Goal: Task Accomplishment & Management: Manage account settings

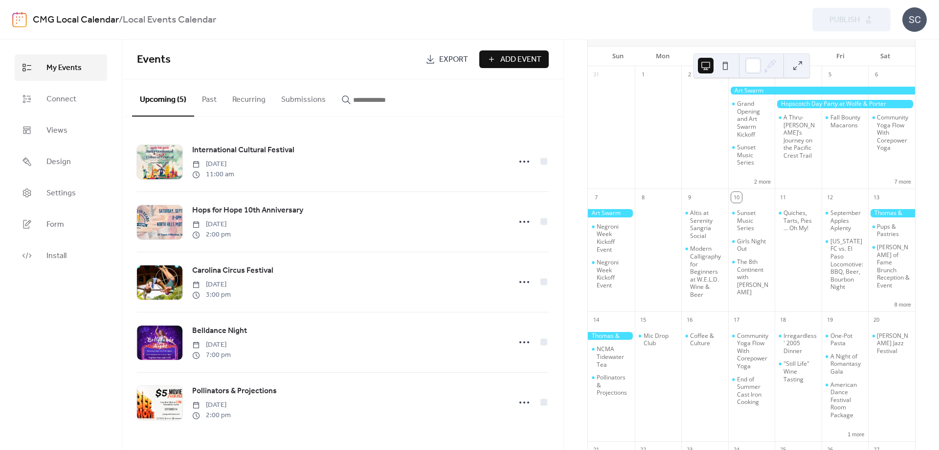
scroll to position [88, 0]
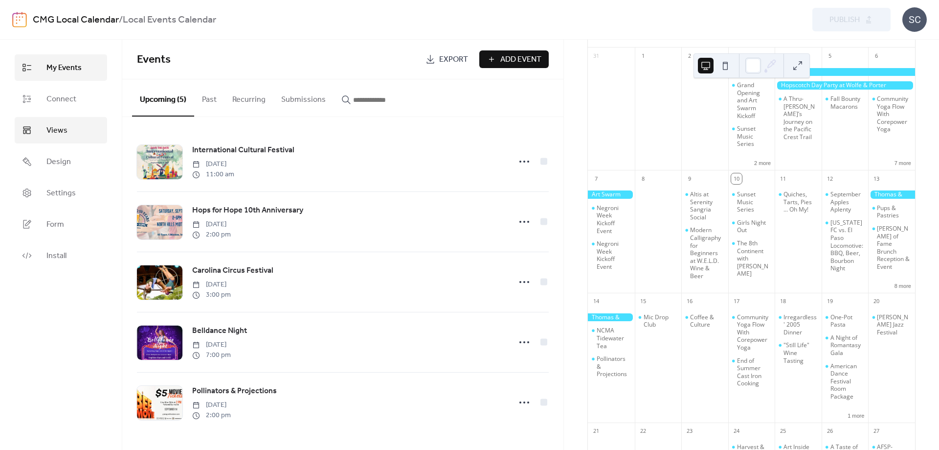
click at [49, 132] on span "Views" at bounding box center [56, 131] width 21 height 12
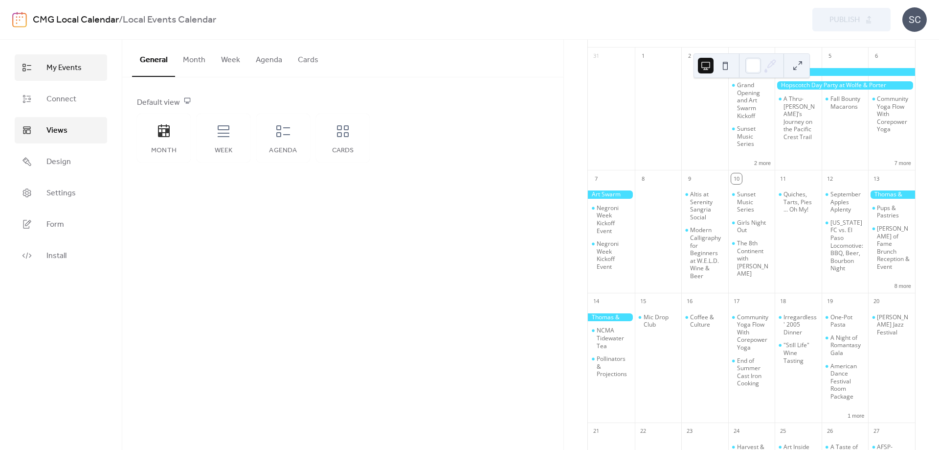
click at [59, 72] on span "My Events" at bounding box center [63, 68] width 35 height 12
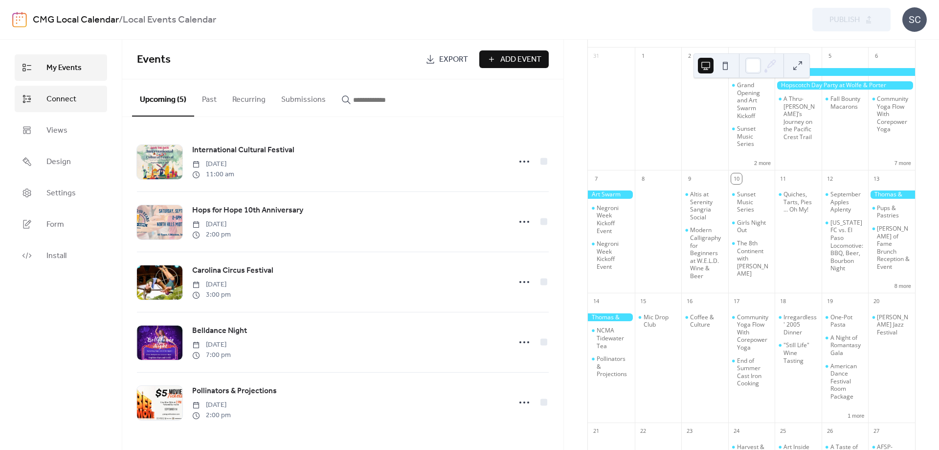
click at [56, 90] on link "Connect" at bounding box center [61, 99] width 92 height 26
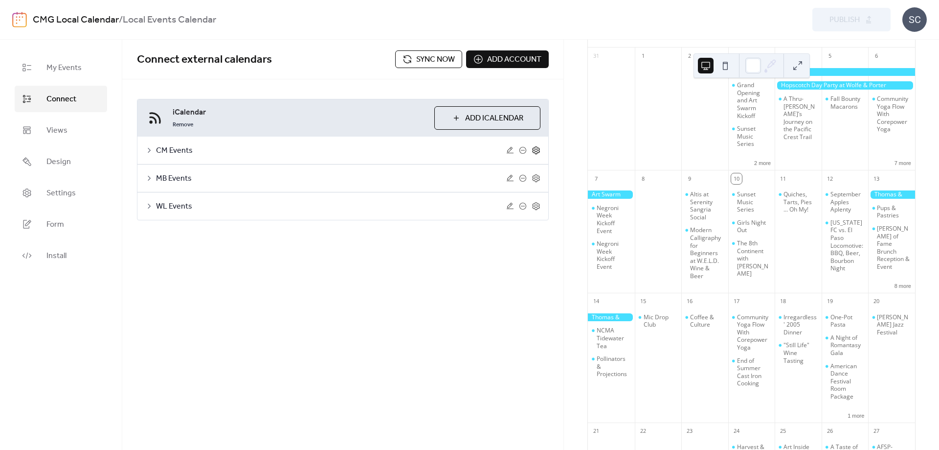
click at [537, 151] on icon at bounding box center [536, 150] width 3 height 3
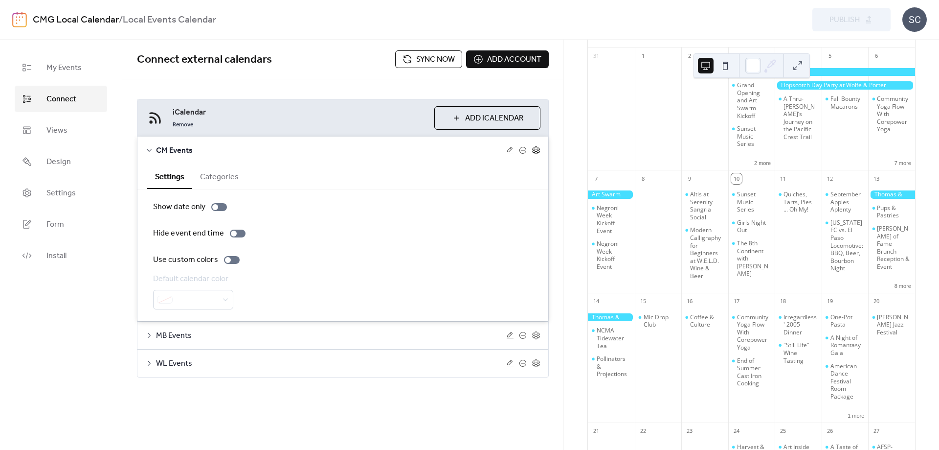
click at [537, 151] on icon at bounding box center [536, 150] width 3 height 3
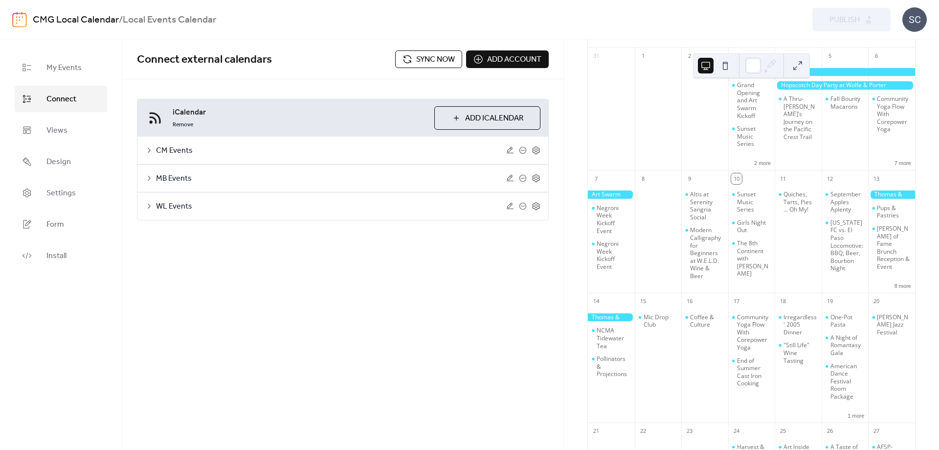
click at [174, 154] on span "CM Events" at bounding box center [331, 151] width 350 height 12
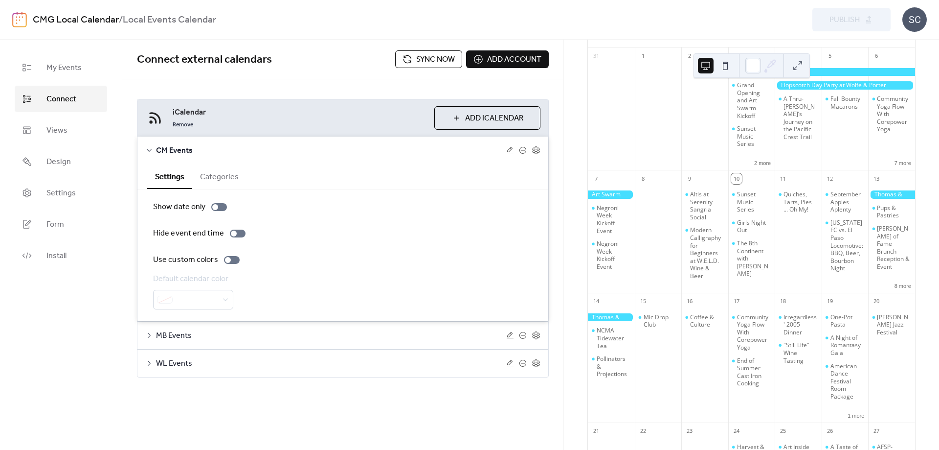
click at [216, 181] on button "Categories" at bounding box center [219, 176] width 54 height 24
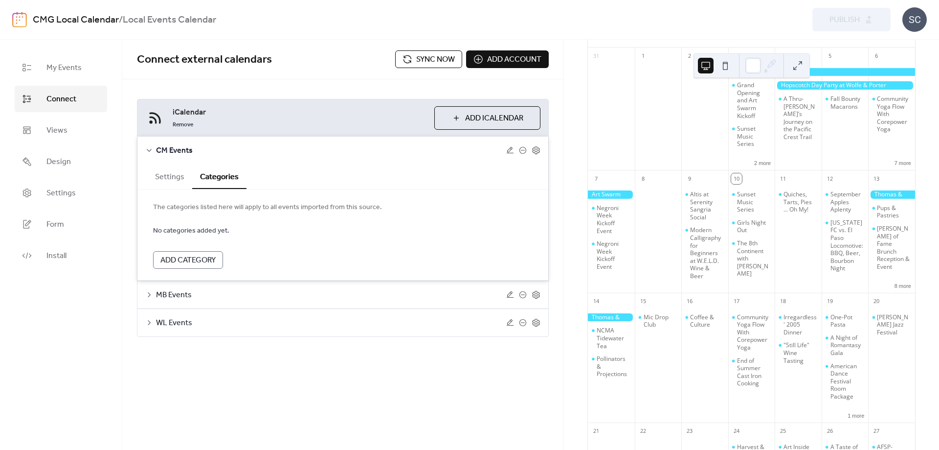
click at [140, 172] on div "Settings Categories" at bounding box center [342, 176] width 411 height 25
click at [165, 178] on button "Settings" at bounding box center [169, 176] width 45 height 24
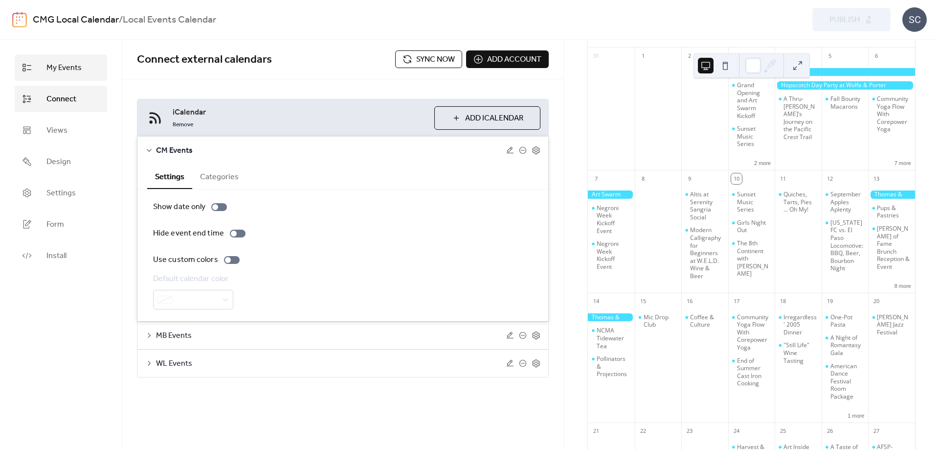
click at [68, 70] on span "My Events" at bounding box center [63, 68] width 35 height 12
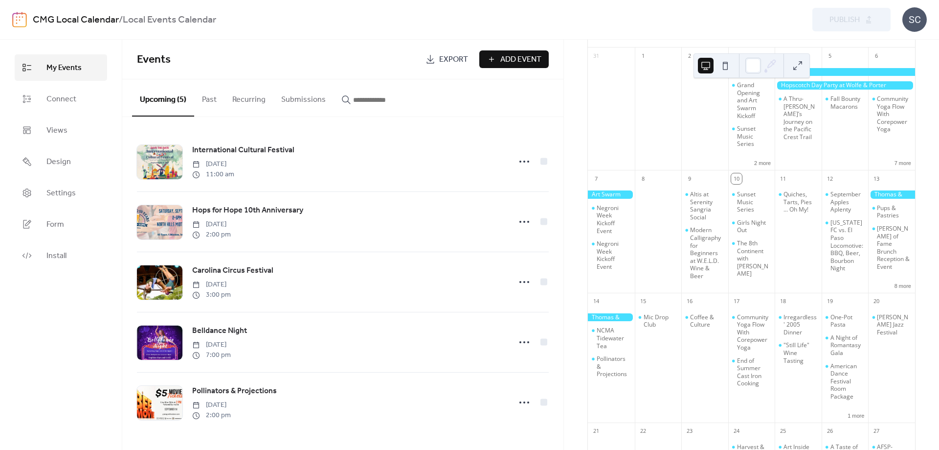
click at [281, 100] on button "Submissions" at bounding box center [303, 97] width 60 height 36
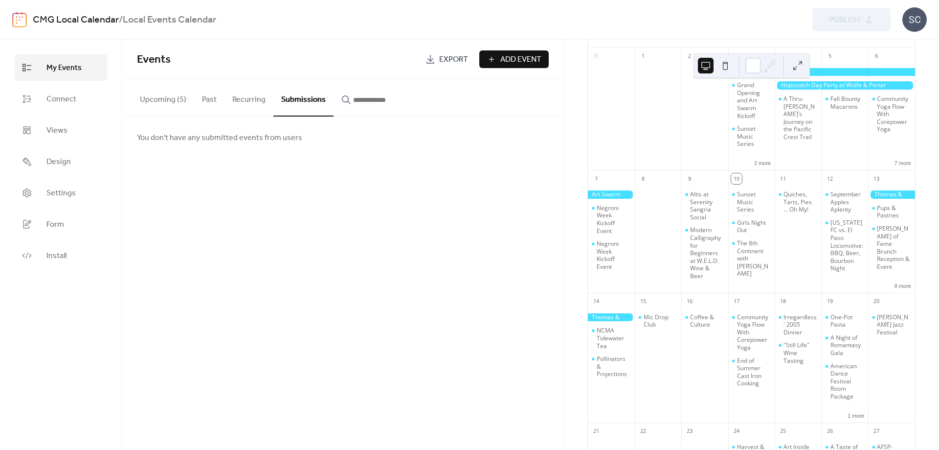
click at [309, 106] on button "Submissions" at bounding box center [303, 97] width 60 height 37
click at [169, 97] on button "Upcoming (5)" at bounding box center [163, 97] width 62 height 36
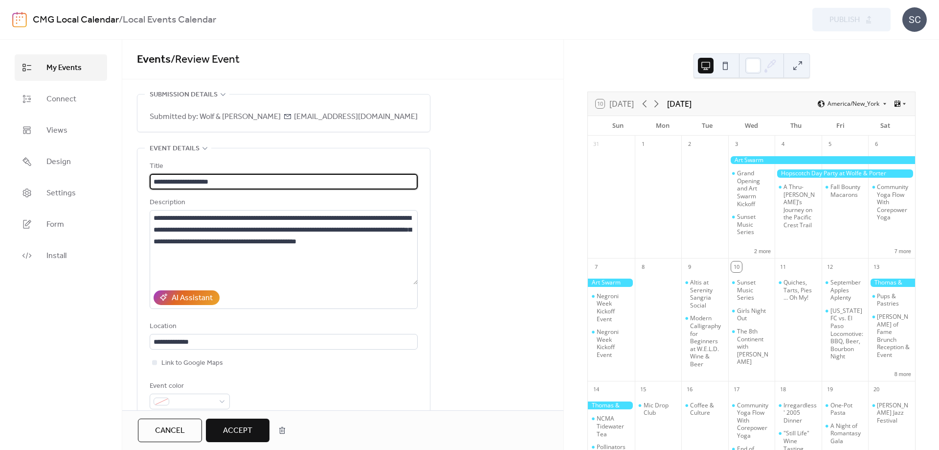
drag, startPoint x: 261, startPoint y: 180, endPoint x: -36, endPoint y: 166, distance: 297.7
click at [150, 174] on input "**********" at bounding box center [284, 182] width 268 height 16
type input "**********"
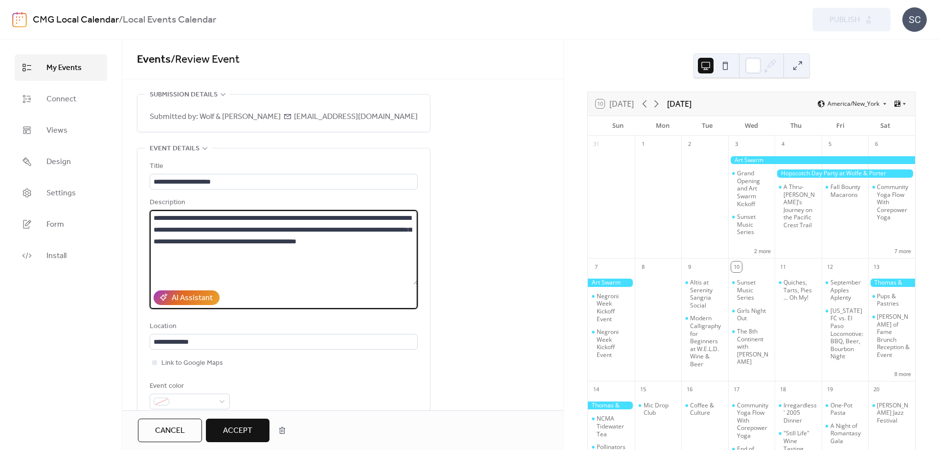
drag, startPoint x: 265, startPoint y: 259, endPoint x: 109, endPoint y: 244, distance: 156.3
click at [150, 244] on textarea "**********" at bounding box center [284, 247] width 268 height 74
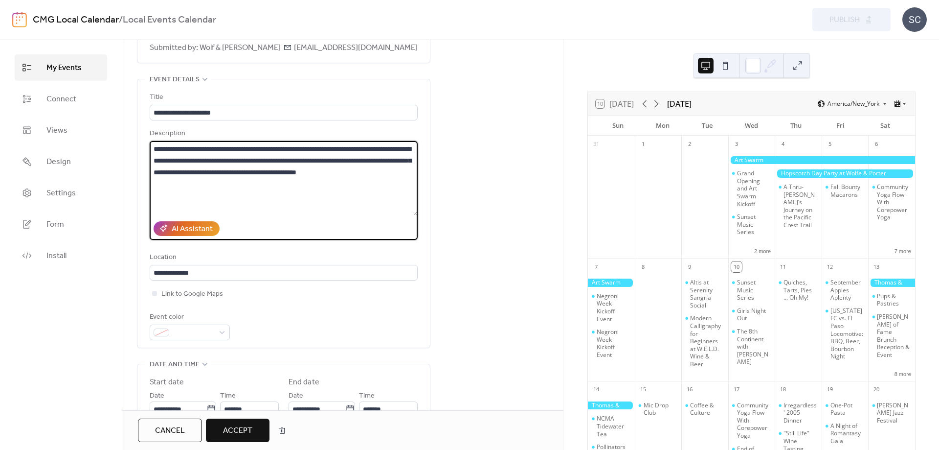
scroll to position [114, 0]
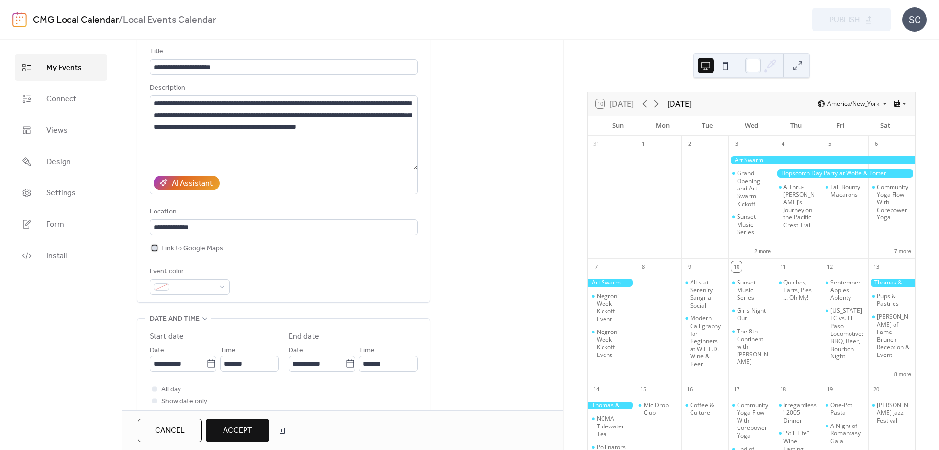
click at [157, 252] on div at bounding box center [155, 248] width 10 height 10
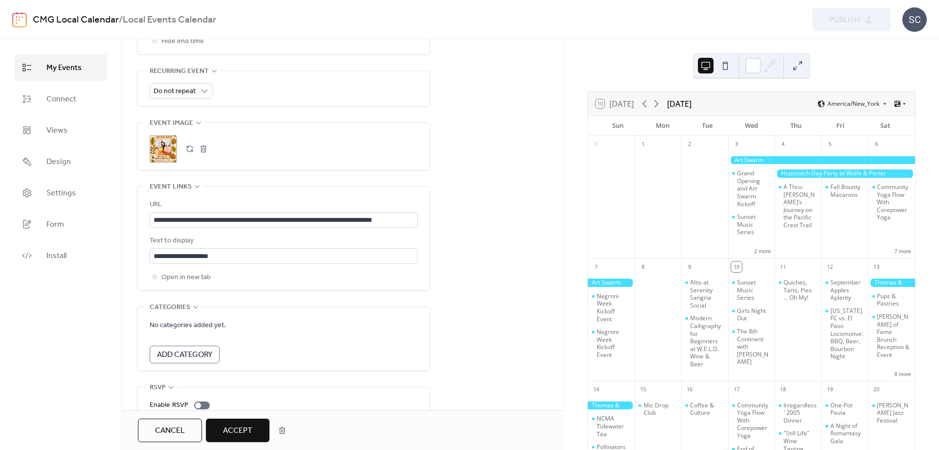
scroll to position [496, 0]
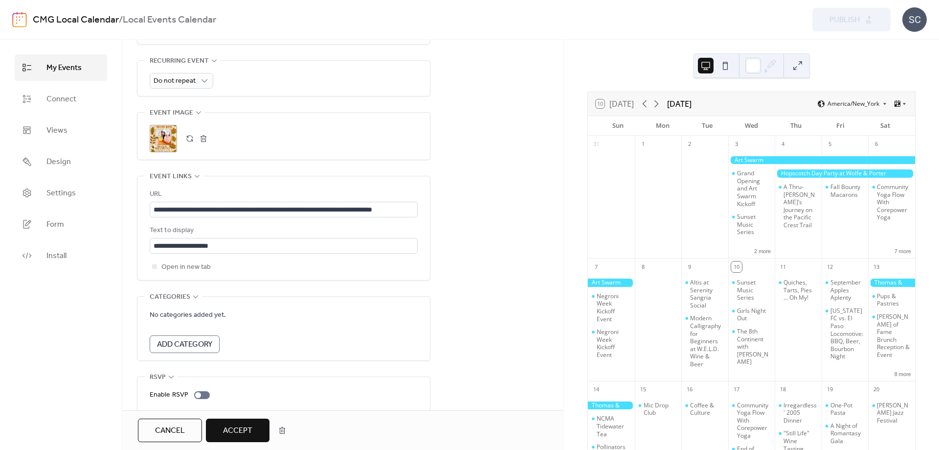
click at [240, 430] on span "Accept" at bounding box center [237, 431] width 29 height 12
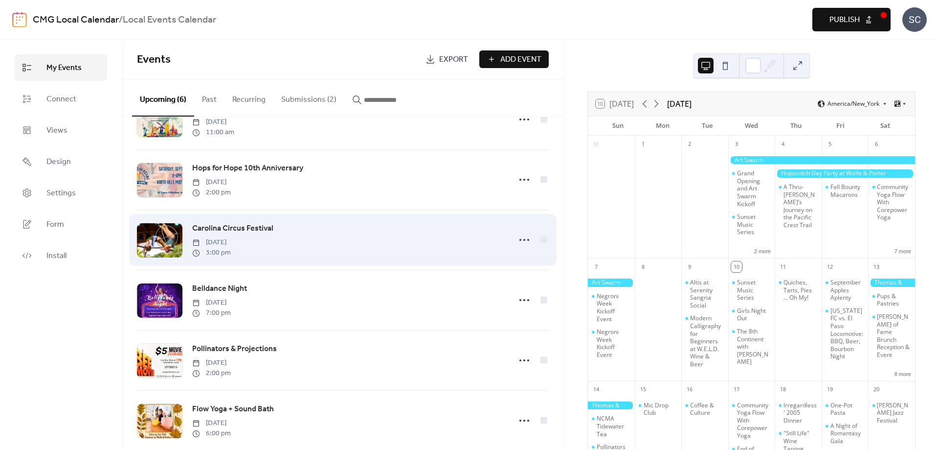
scroll to position [61, 0]
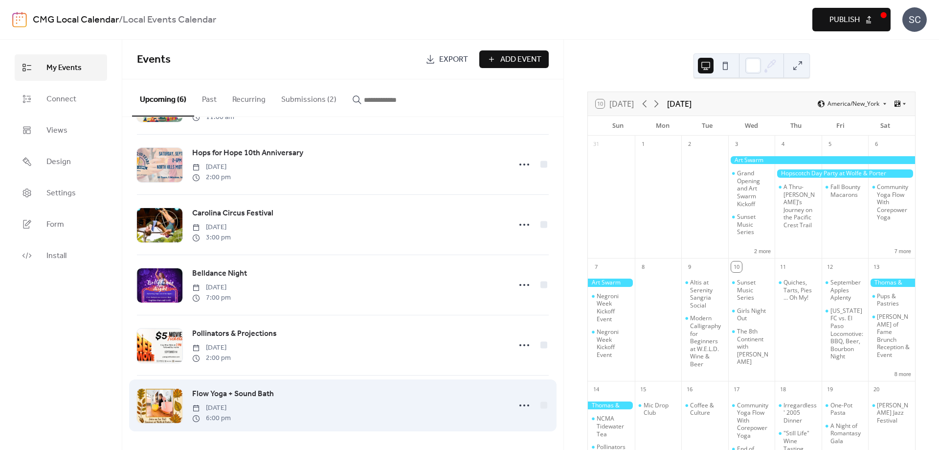
click at [150, 397] on div at bounding box center [159, 405] width 45 height 34
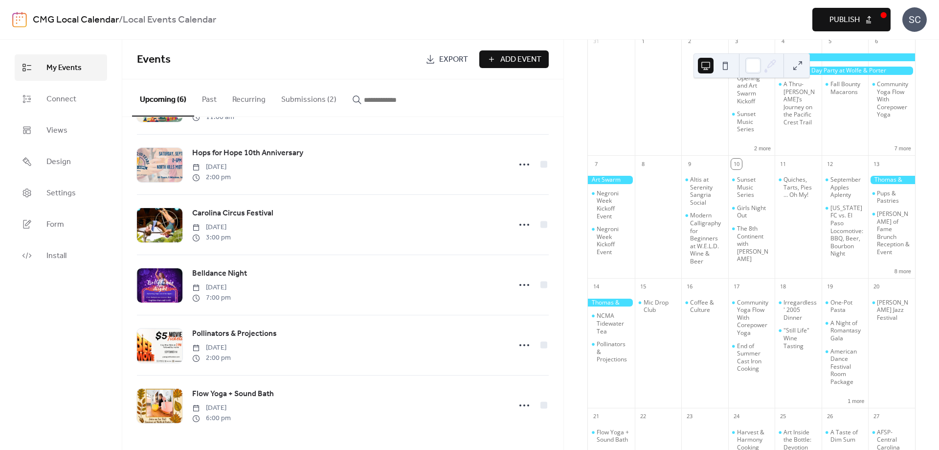
scroll to position [147, 0]
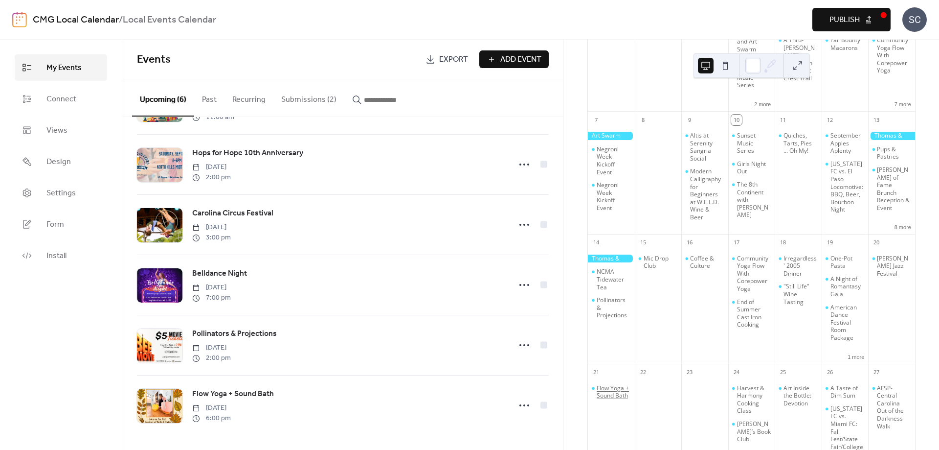
click at [611, 393] on div "Flow Yoga + Sound Bath" at bounding box center [614, 391] width 34 height 15
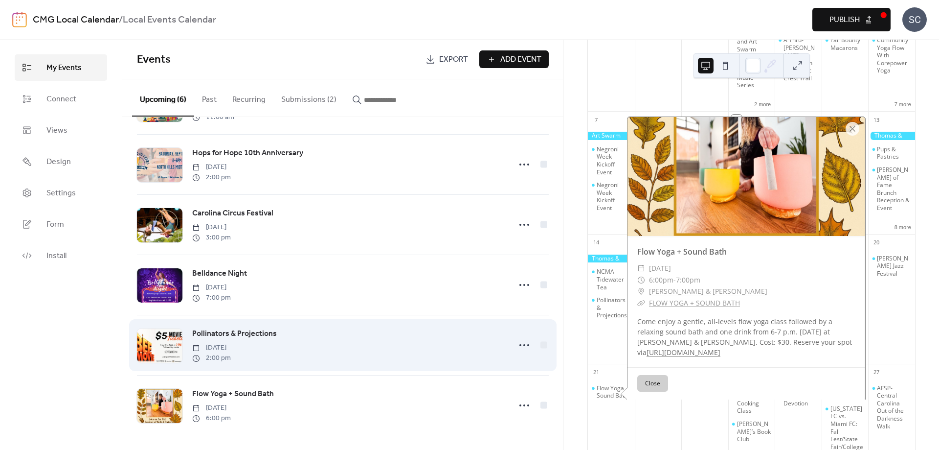
click at [307, 336] on div "Pollinators & Projections [DATE] 2:00 pm" at bounding box center [348, 344] width 313 height 35
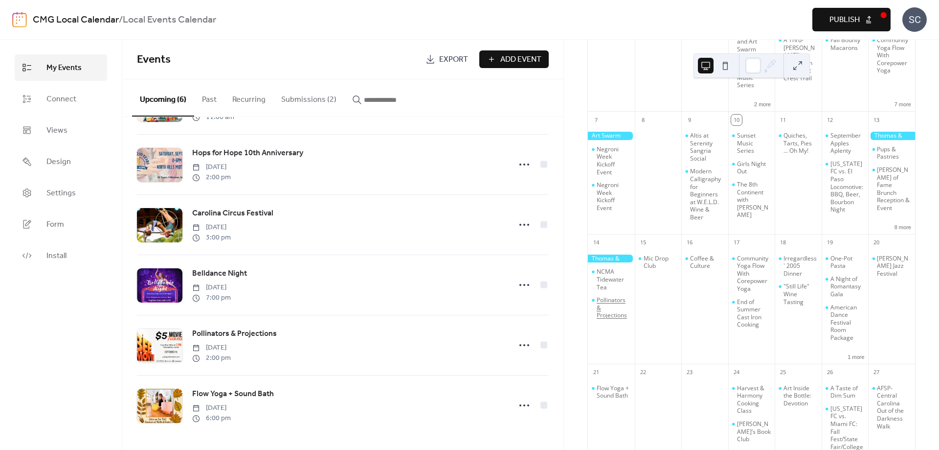
click at [611, 310] on div "Pollinators & Projections" at bounding box center [614, 307] width 34 height 23
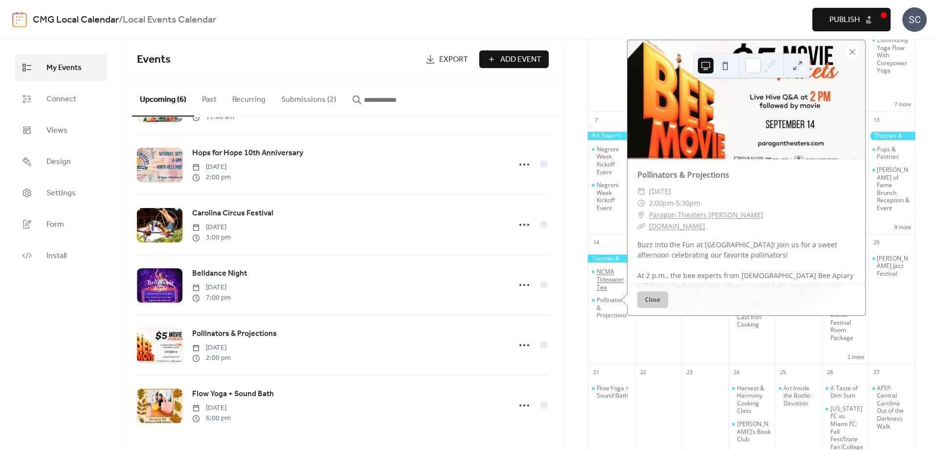
click at [617, 277] on div "NCMA Tidewater Tea" at bounding box center [614, 279] width 34 height 23
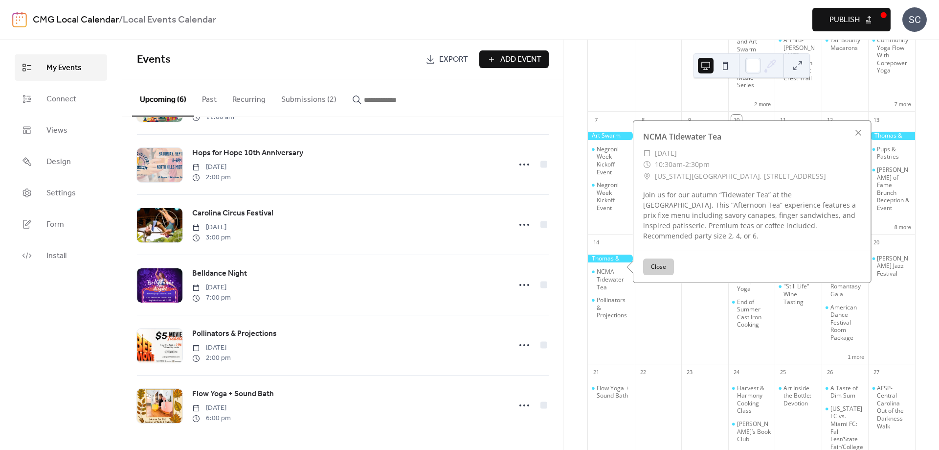
click at [614, 257] on div at bounding box center [611, 258] width 47 height 8
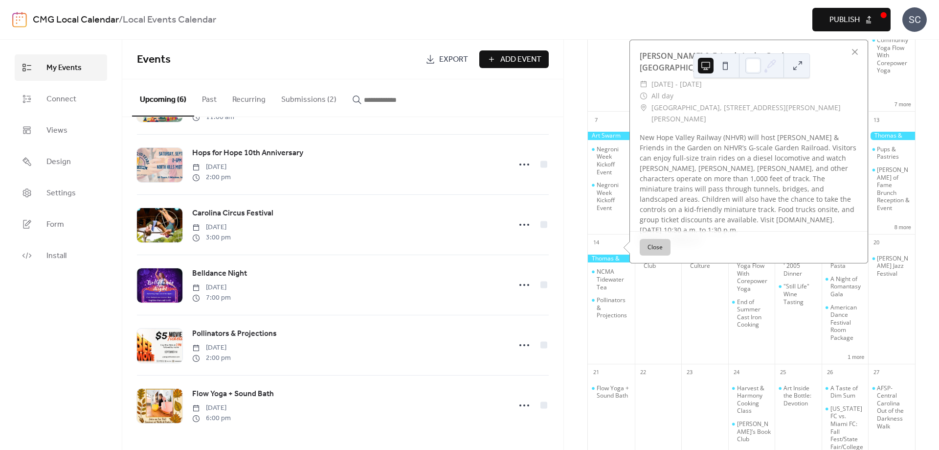
click at [577, 342] on div "10 [DATE] [DATE] America/New_York Sun Mon Tue Wed Thu Fri Sat 31 1 2 3 Grand Op…" at bounding box center [751, 245] width 375 height 410
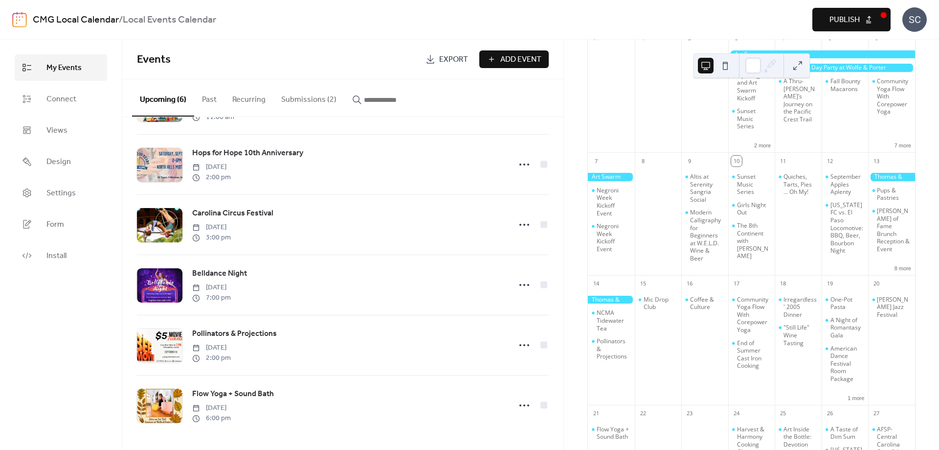
scroll to position [103, 0]
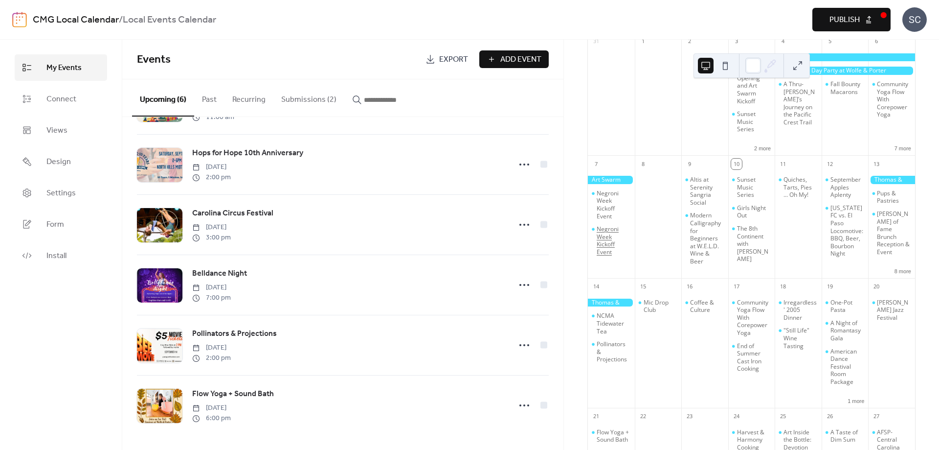
click at [606, 241] on div "Negroni Week Kickoff Event" at bounding box center [614, 240] width 34 height 30
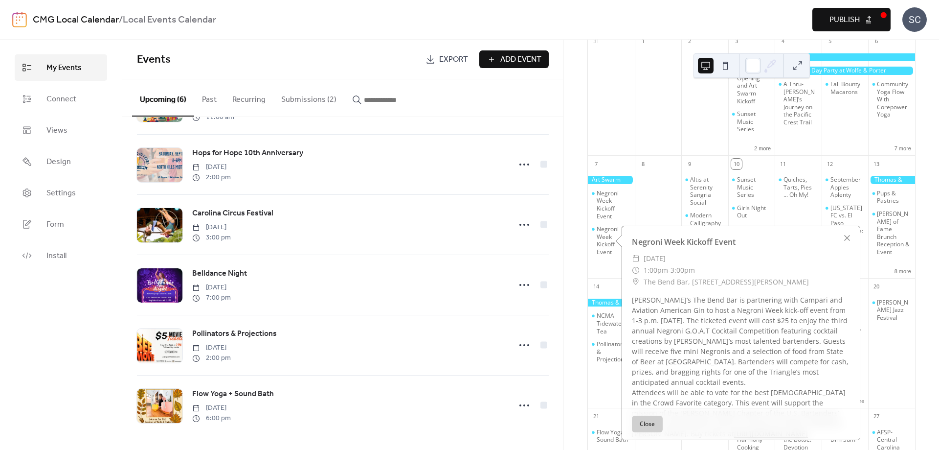
click at [650, 430] on button "Close" at bounding box center [647, 423] width 31 height 17
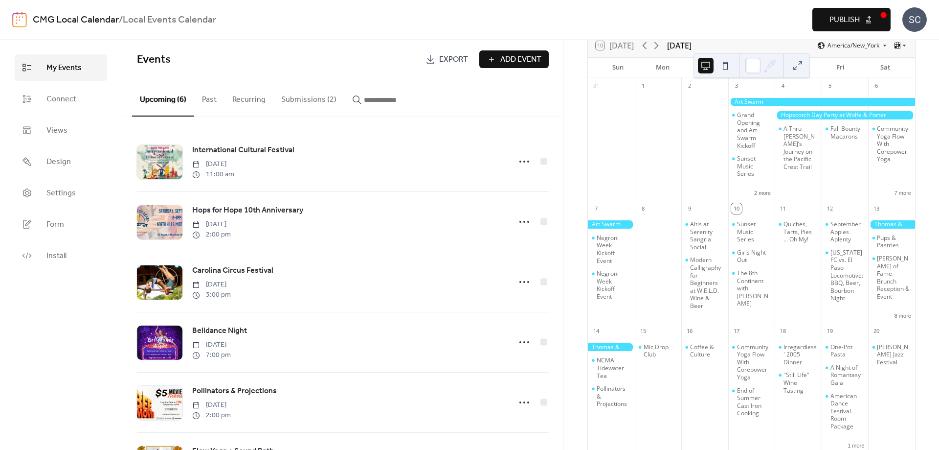
scroll to position [44, 0]
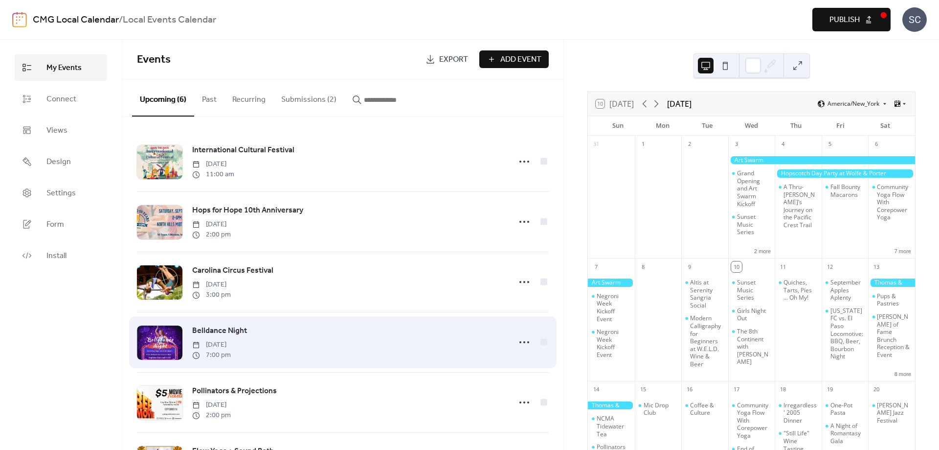
click at [327, 329] on div "Belldance Night Saturday, September 13, 2025 7:00 pm" at bounding box center [348, 341] width 313 height 35
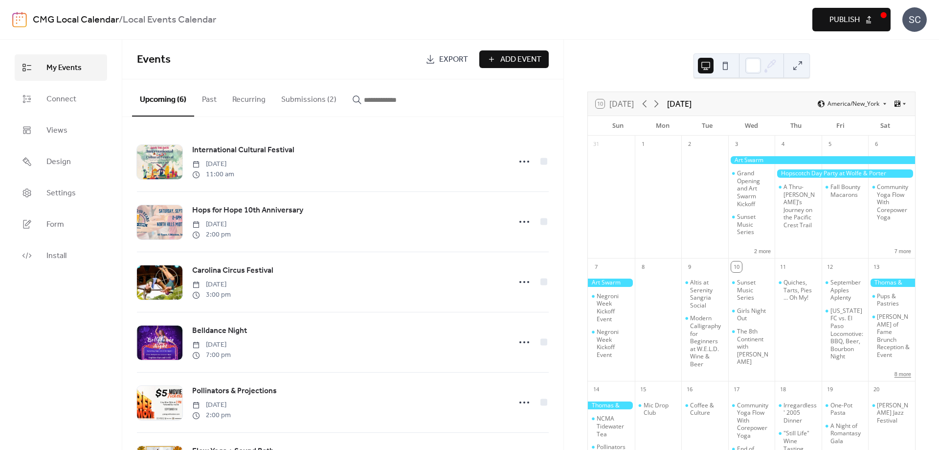
click at [891, 376] on button "8 more" at bounding box center [903, 373] width 24 height 8
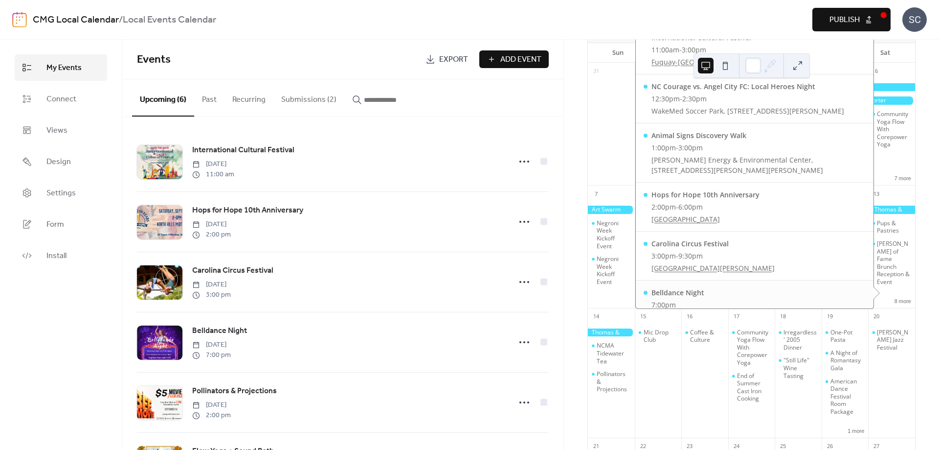
scroll to position [73, 0]
click at [879, 18] on button "Publish" at bounding box center [851, 19] width 78 height 23
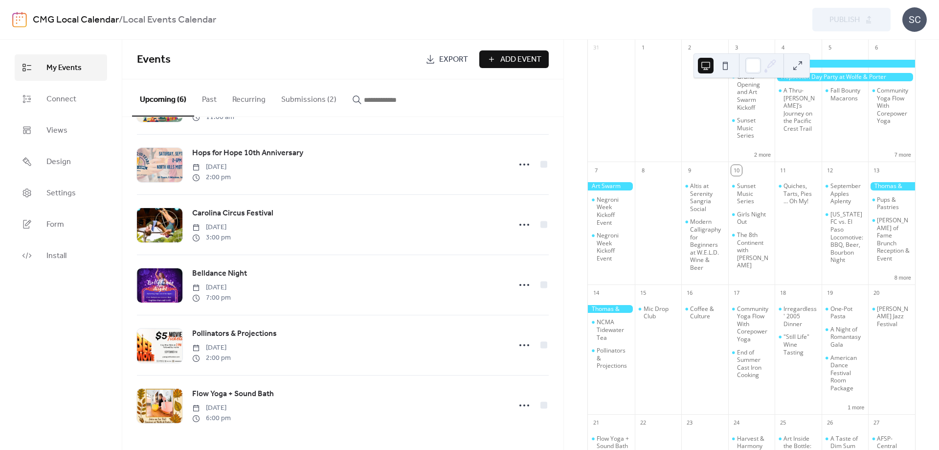
scroll to position [132, 0]
